Goal: Information Seeking & Learning: Learn about a topic

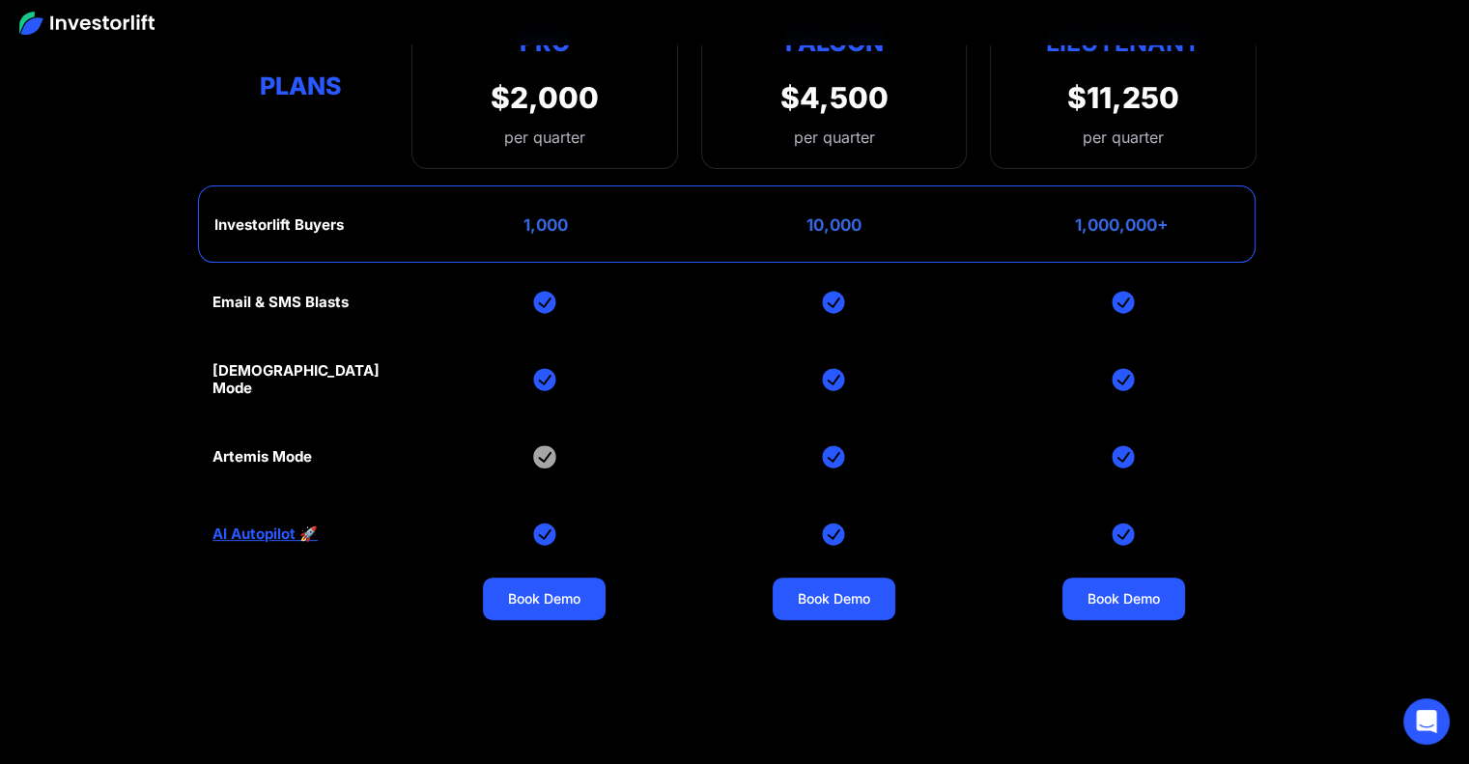
scroll to position [7796, 0]
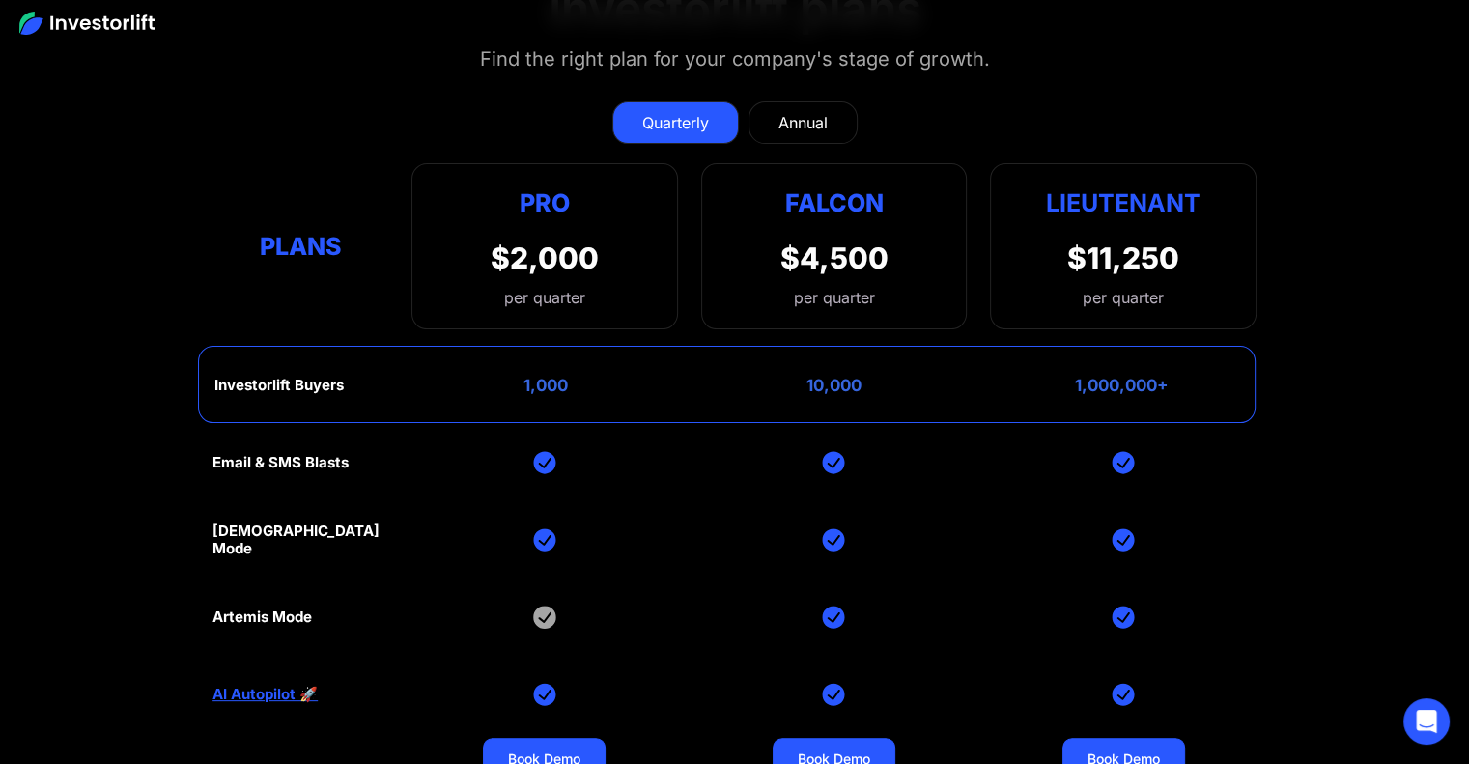
click at [808, 111] on div "Annual" at bounding box center [802, 122] width 49 height 23
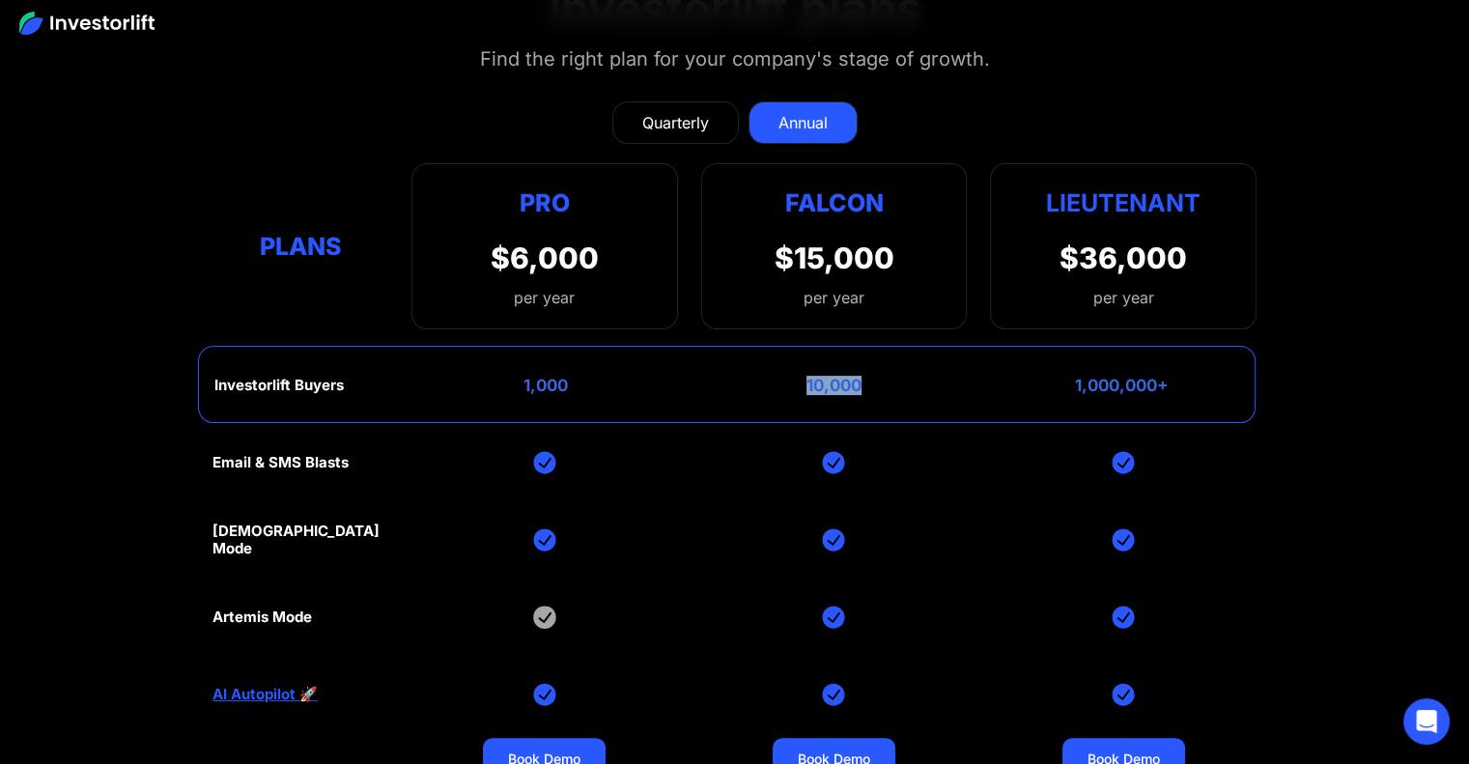
drag, startPoint x: 872, startPoint y: 343, endPoint x: 815, endPoint y: 355, distance: 58.3
click at [805, 347] on div "Investorlift Buyers 1,000 10,000 1,000,000+" at bounding box center [726, 384] width 1057 height 77
click at [1412, 300] on section "Investorlift plans Find the right plan for your company's stage of growth. Quar…" at bounding box center [734, 459] width 1469 height 1051
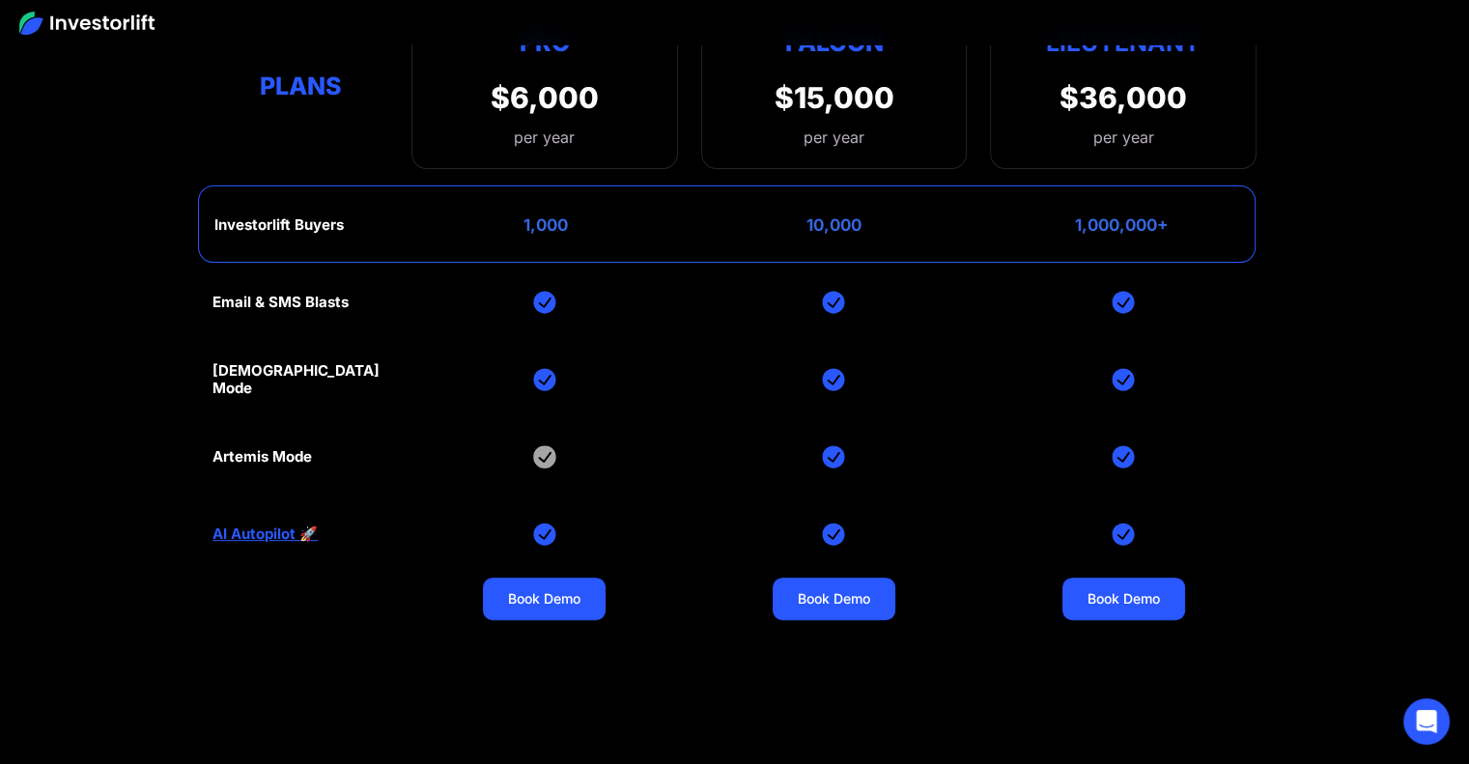
click at [237, 525] on link "AI Autopilot 🚀" at bounding box center [264, 533] width 105 height 17
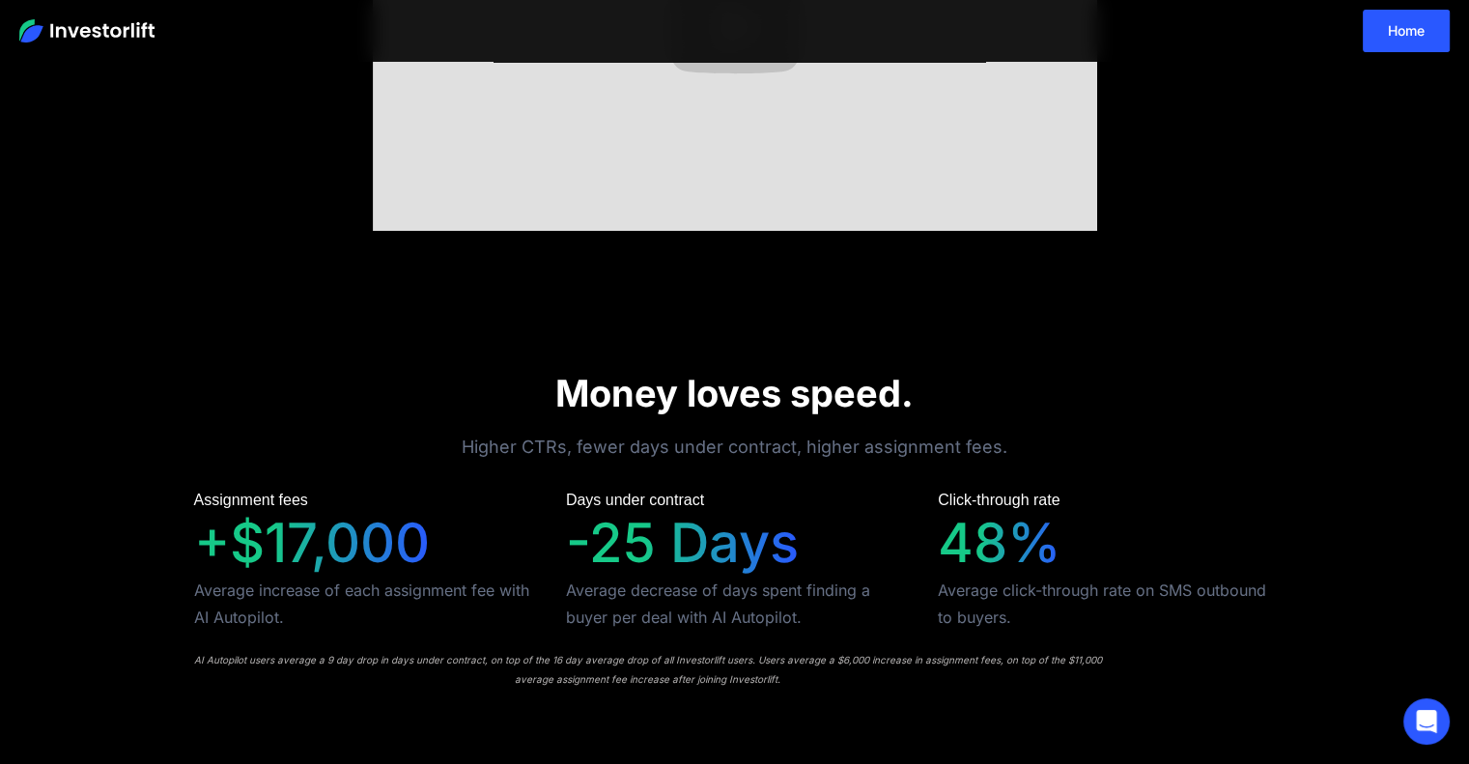
scroll to position [160, 0]
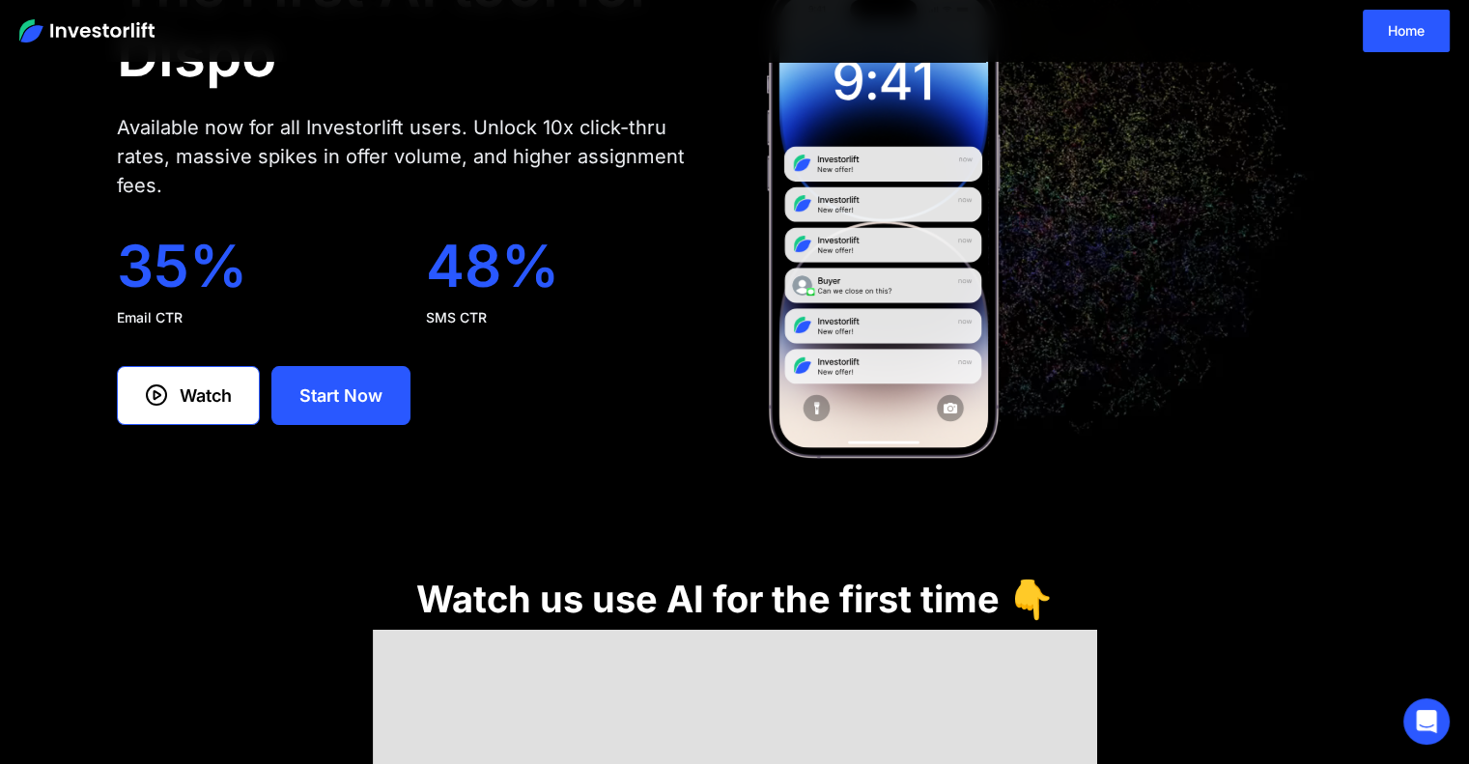
drag, startPoint x: 1302, startPoint y: 418, endPoint x: 1306, endPoint y: 404, distance: 15.0
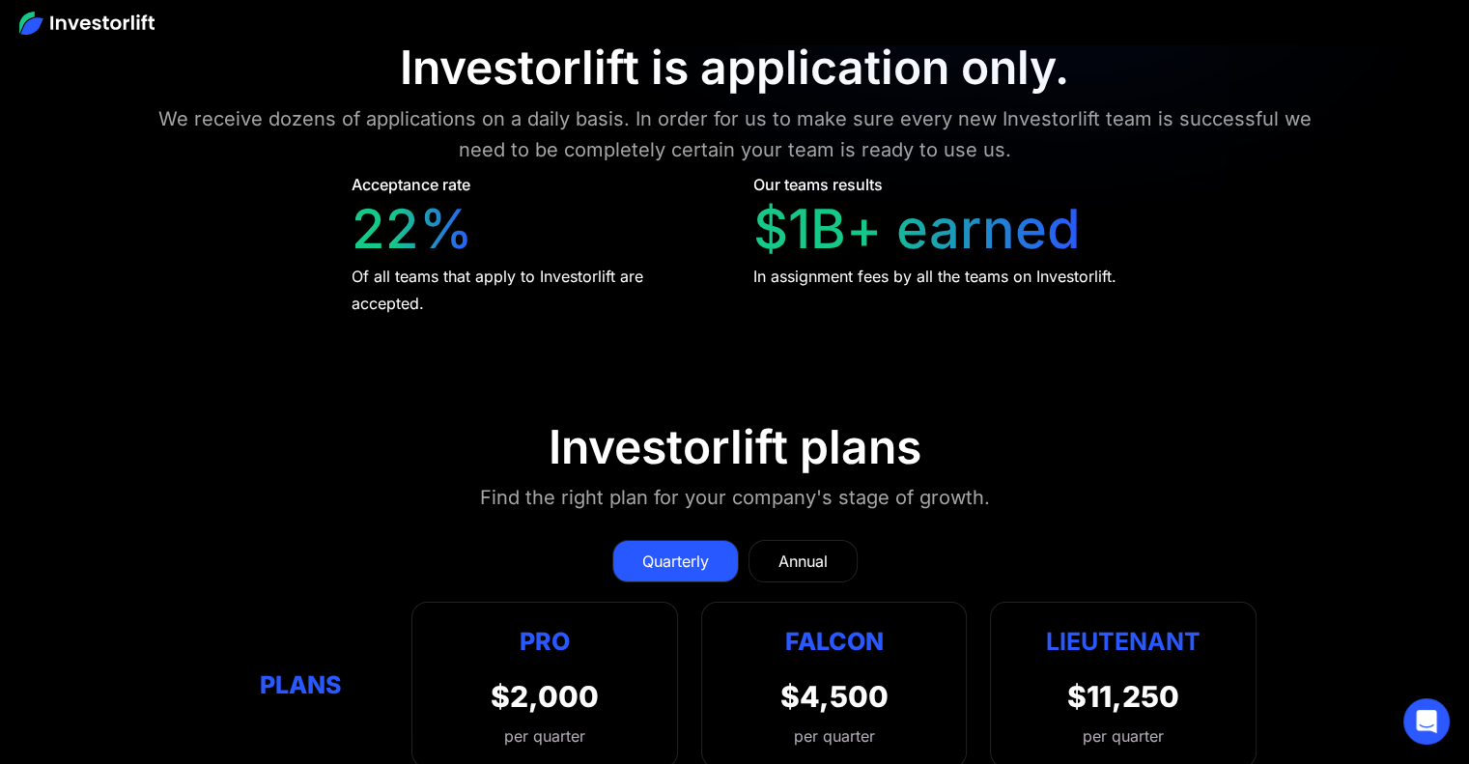
scroll to position [7518, 0]
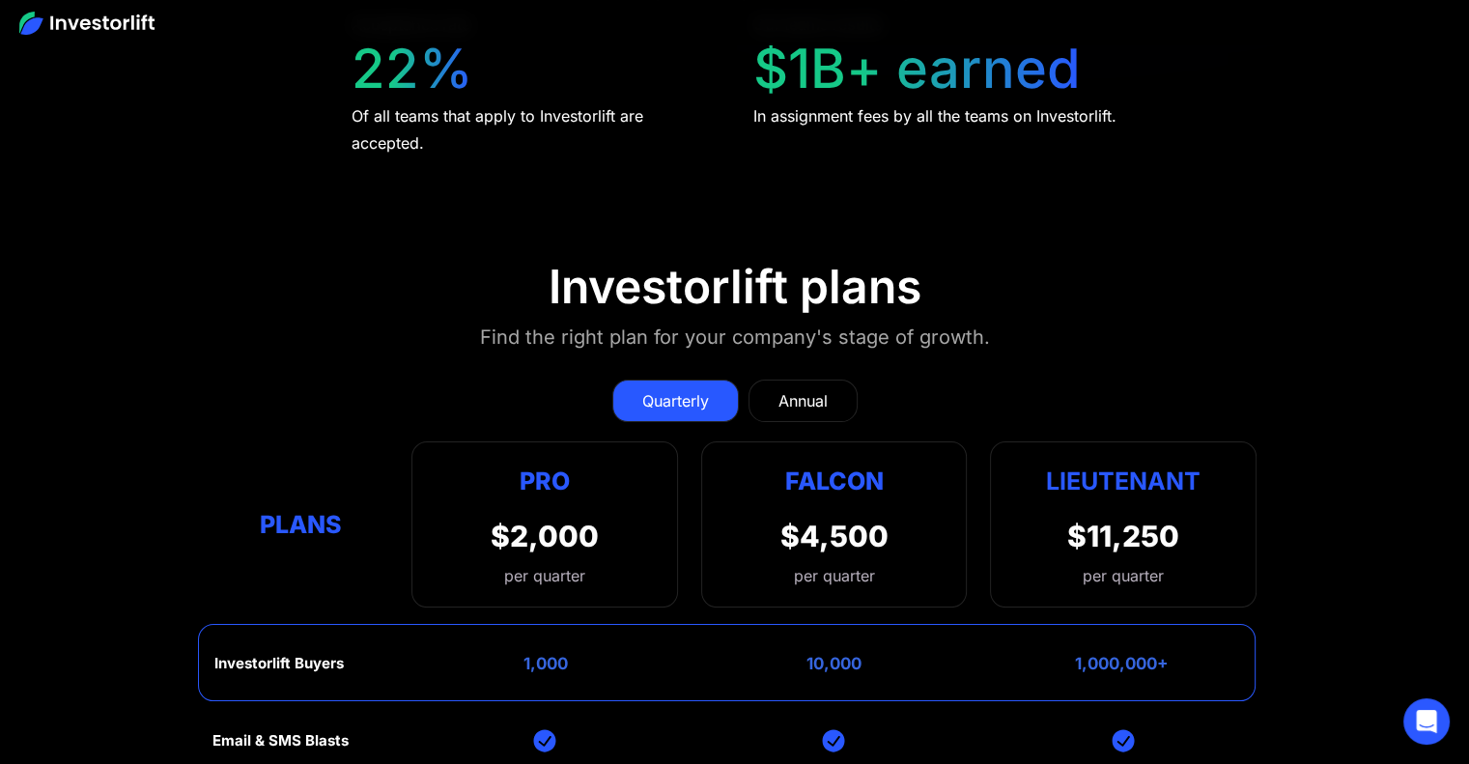
click at [820, 389] on div "Annual" at bounding box center [802, 400] width 49 height 23
